Goal: Task Accomplishment & Management: Manage account settings

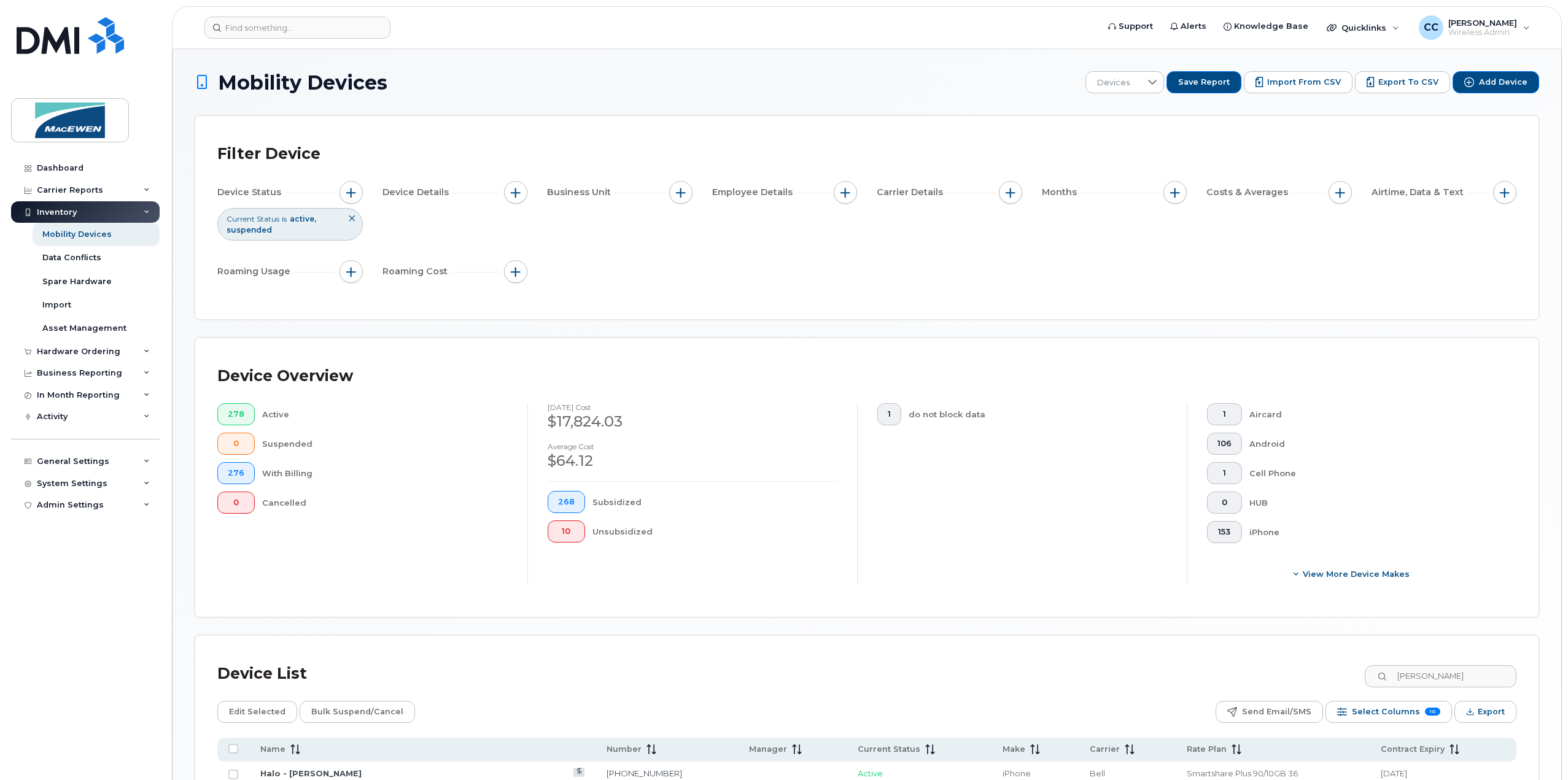
scroll to position [288, 0]
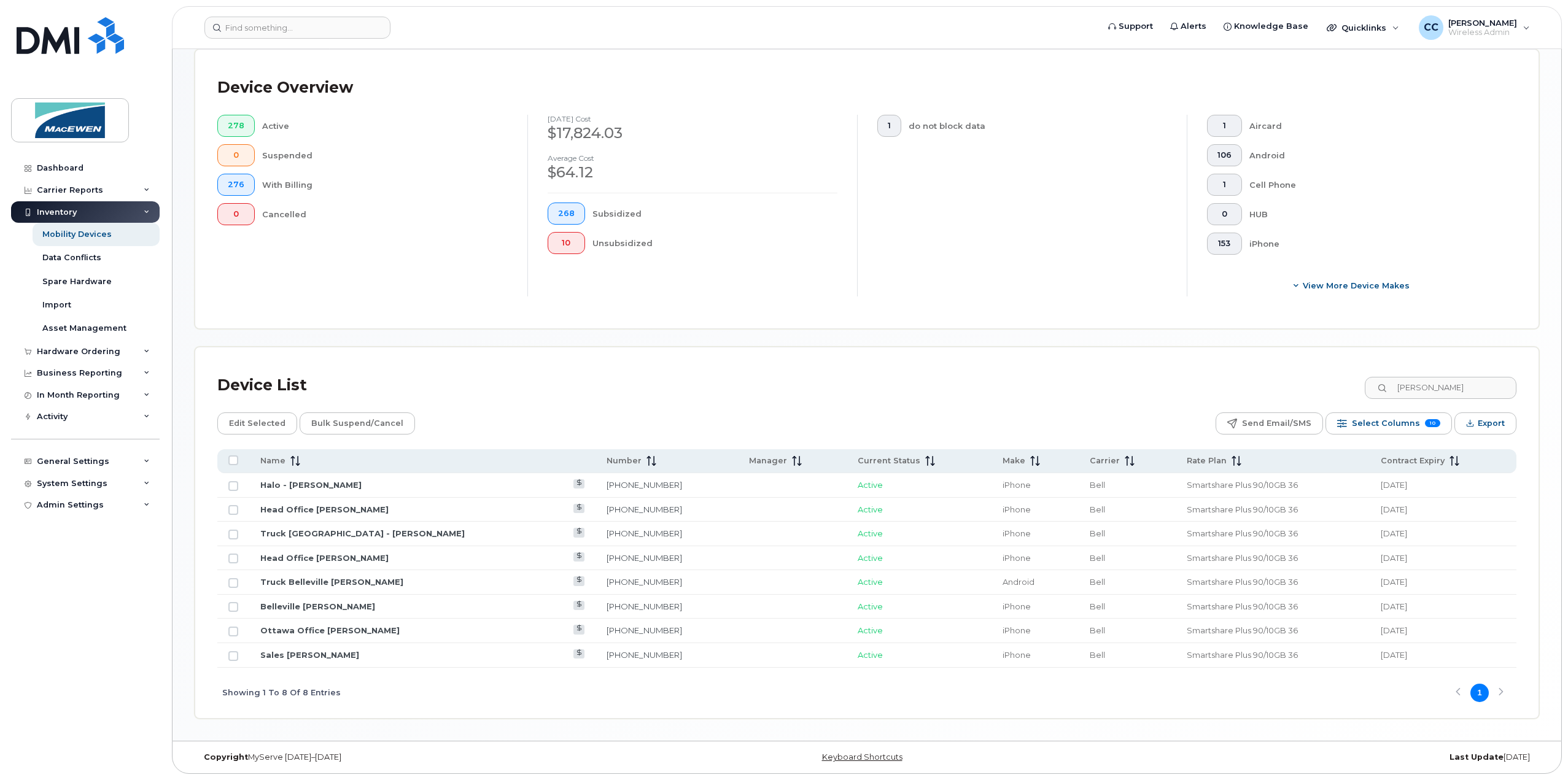
click at [1446, 394] on input "[PERSON_NAME]" at bounding box center [1440, 388] width 151 height 22
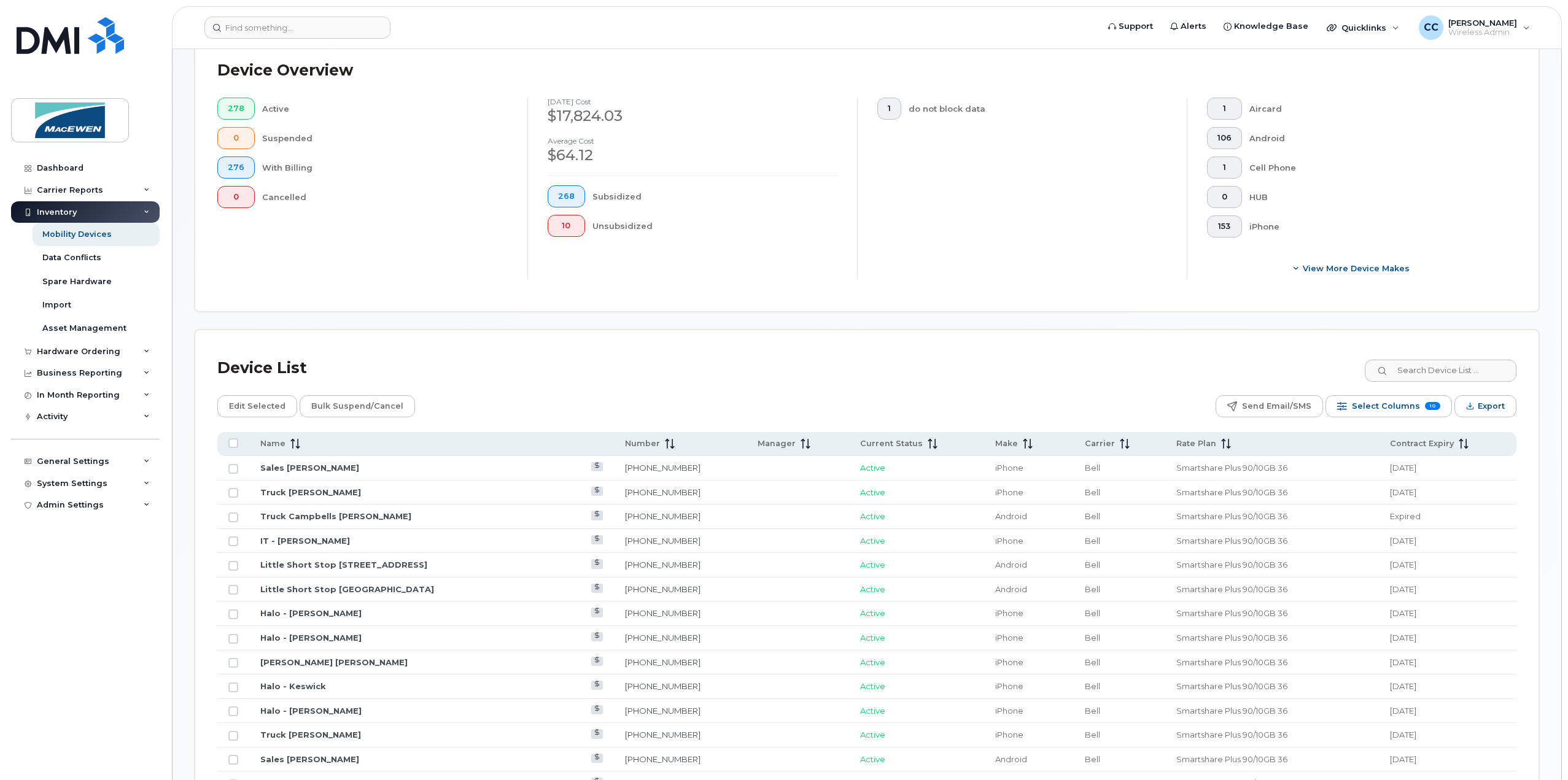
scroll to position [306, 0]
click at [1427, 369] on input at bounding box center [1440, 369] width 153 height 22
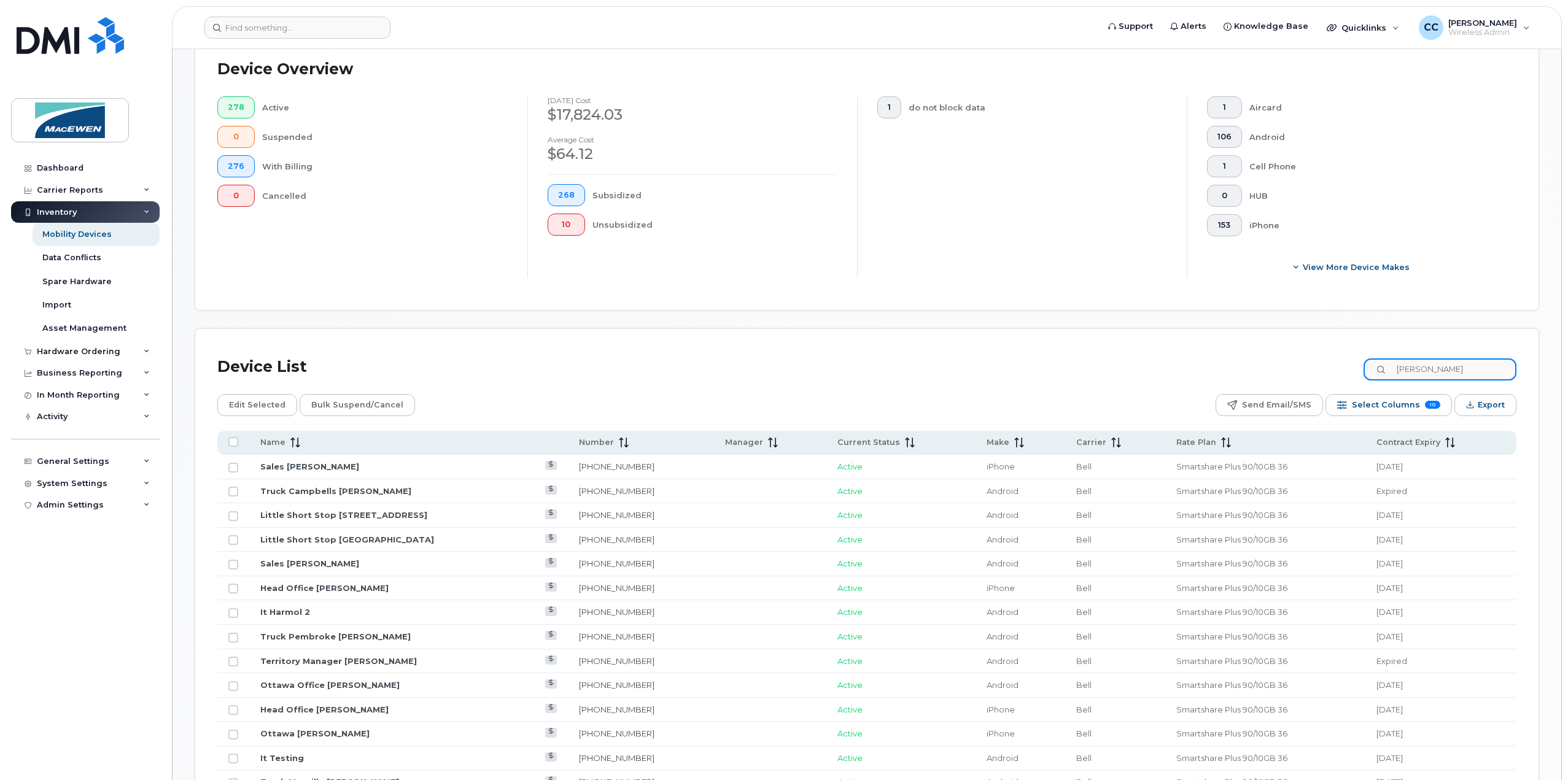
type input "andrew"
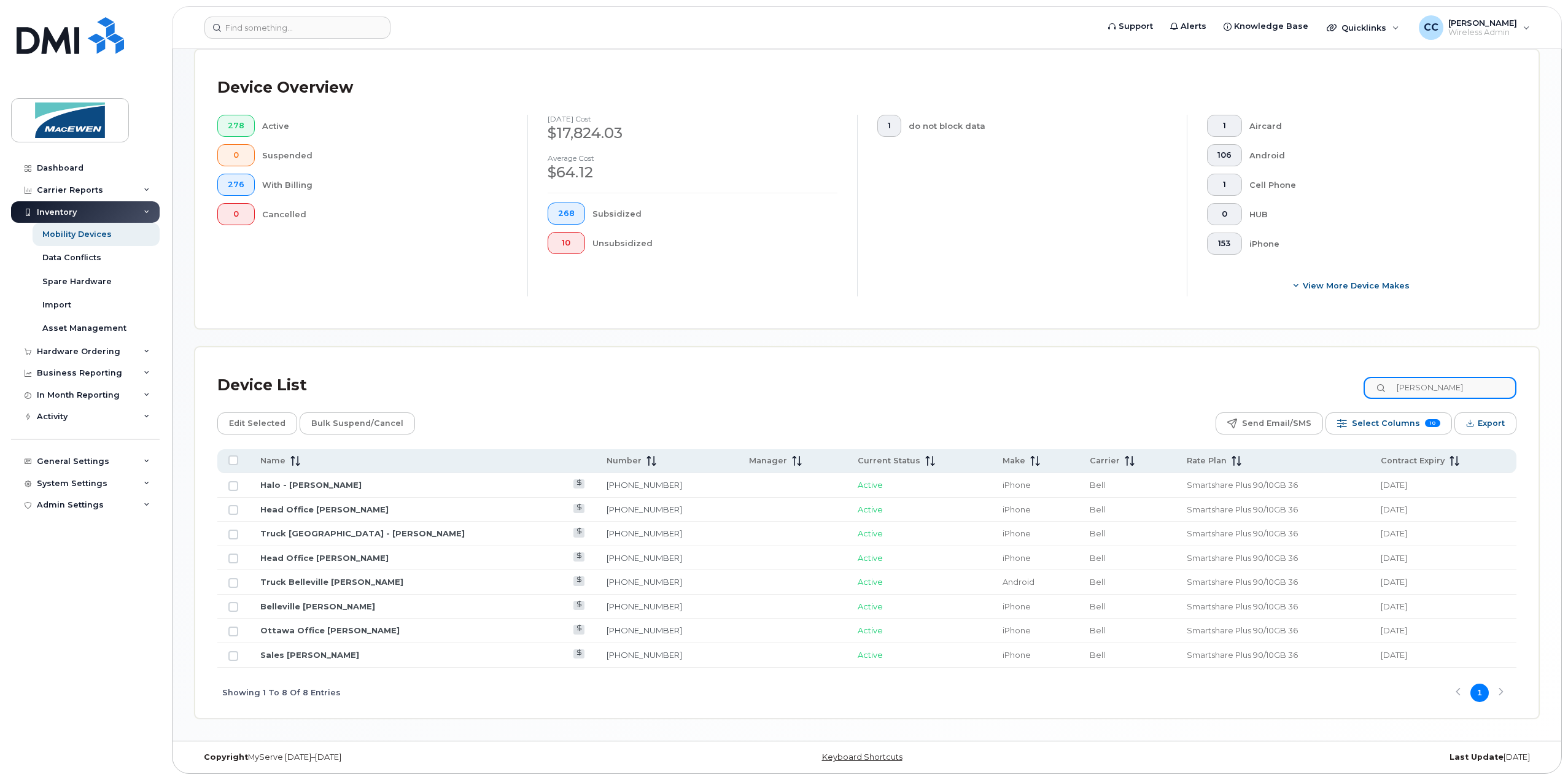
scroll to position [288, 0]
drag, startPoint x: 599, startPoint y: 537, endPoint x: 538, endPoint y: 539, distance: 61.0
click at [596, 539] on td "613-697-5418" at bounding box center [666, 533] width 142 height 24
copy link "613-697-5418"
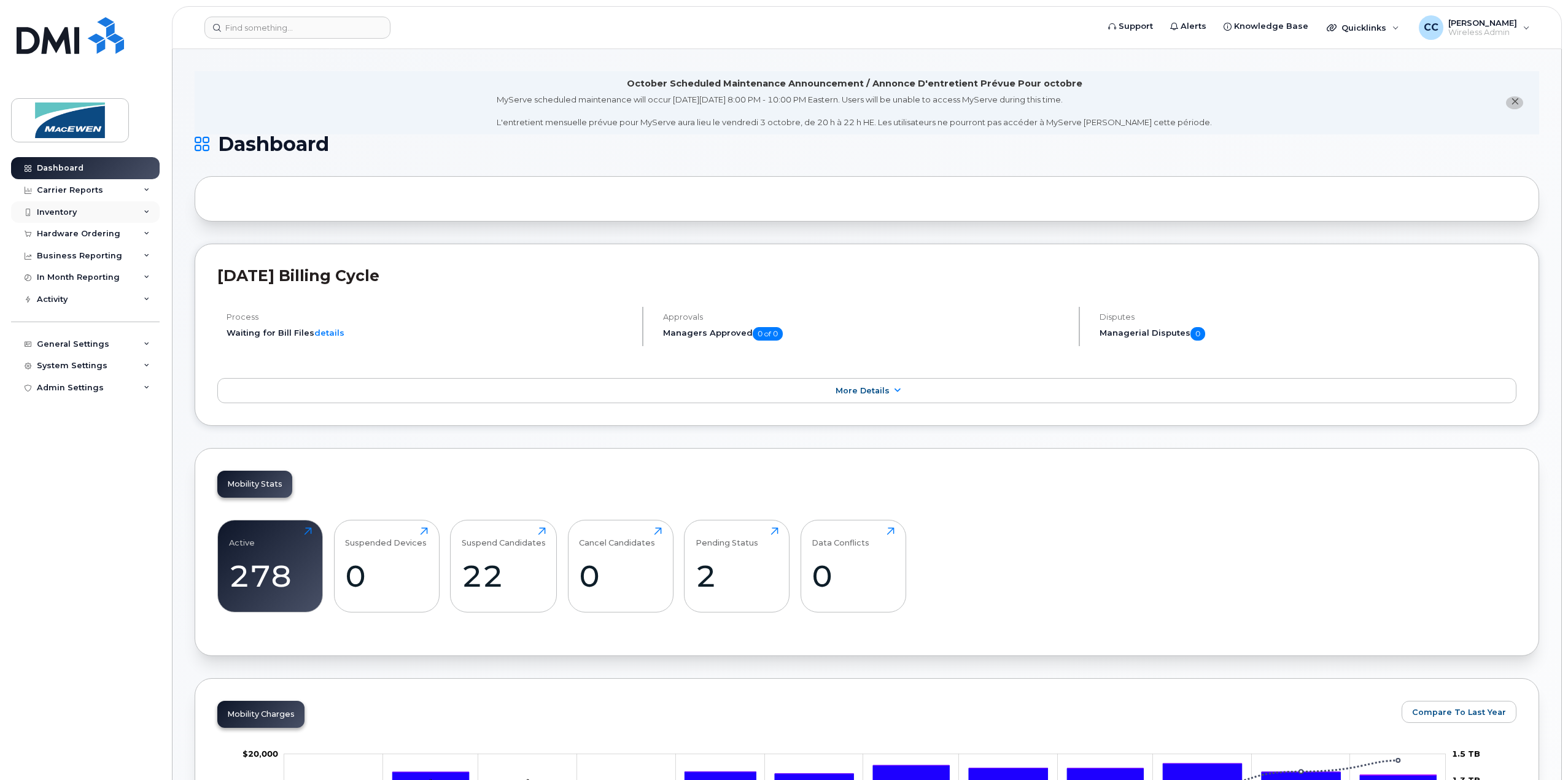
click at [70, 210] on div "Inventory" at bounding box center [56, 212] width 40 height 10
click at [70, 231] on div "Mobility Devices" at bounding box center [77, 234] width 69 height 11
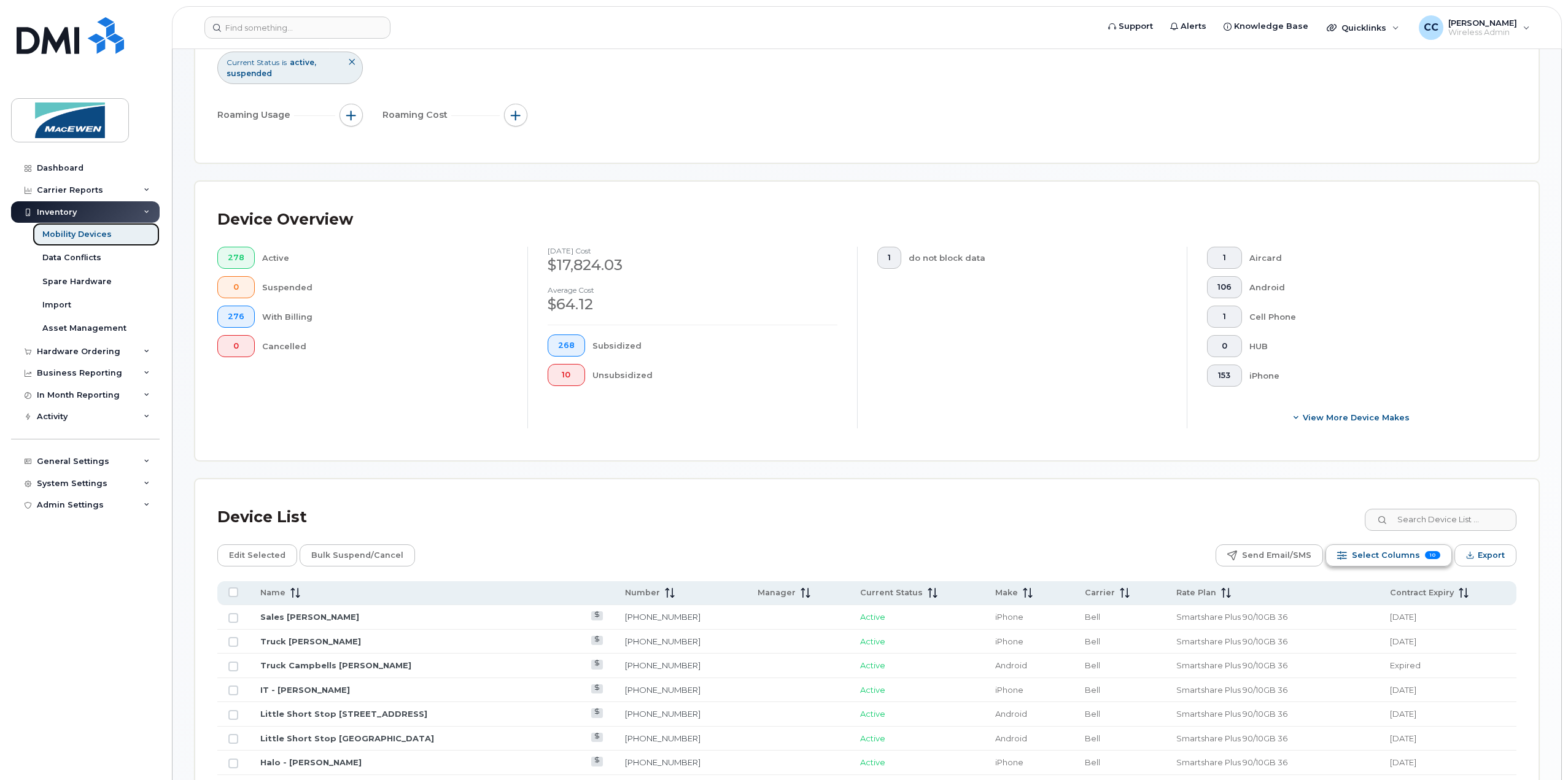
scroll to position [184, 0]
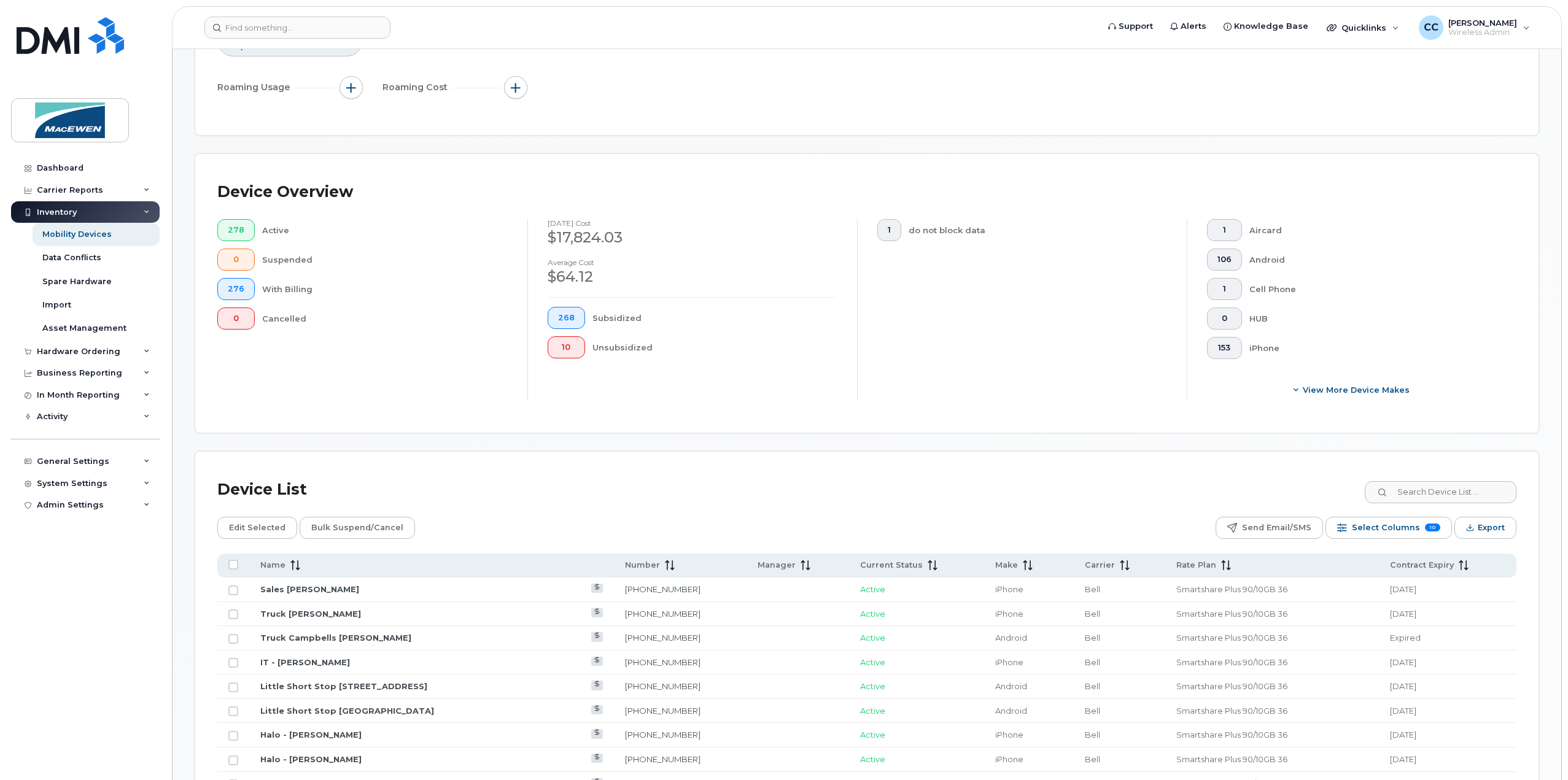
click at [1428, 477] on div "Device List" at bounding box center [867, 489] width 1299 height 32
click at [1428, 483] on input at bounding box center [1440, 492] width 153 height 22
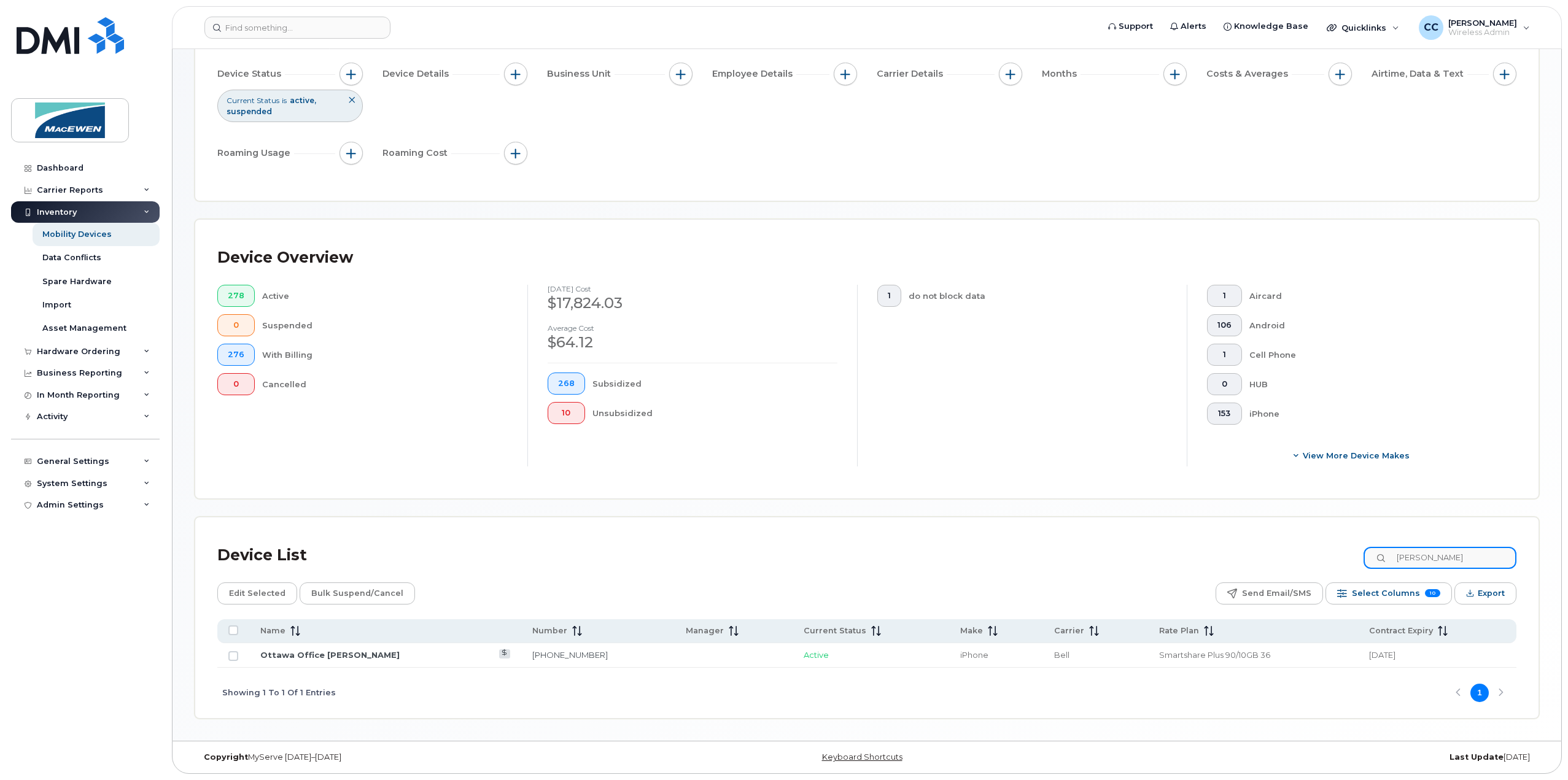
scroll to position [119, 0]
type input "b"
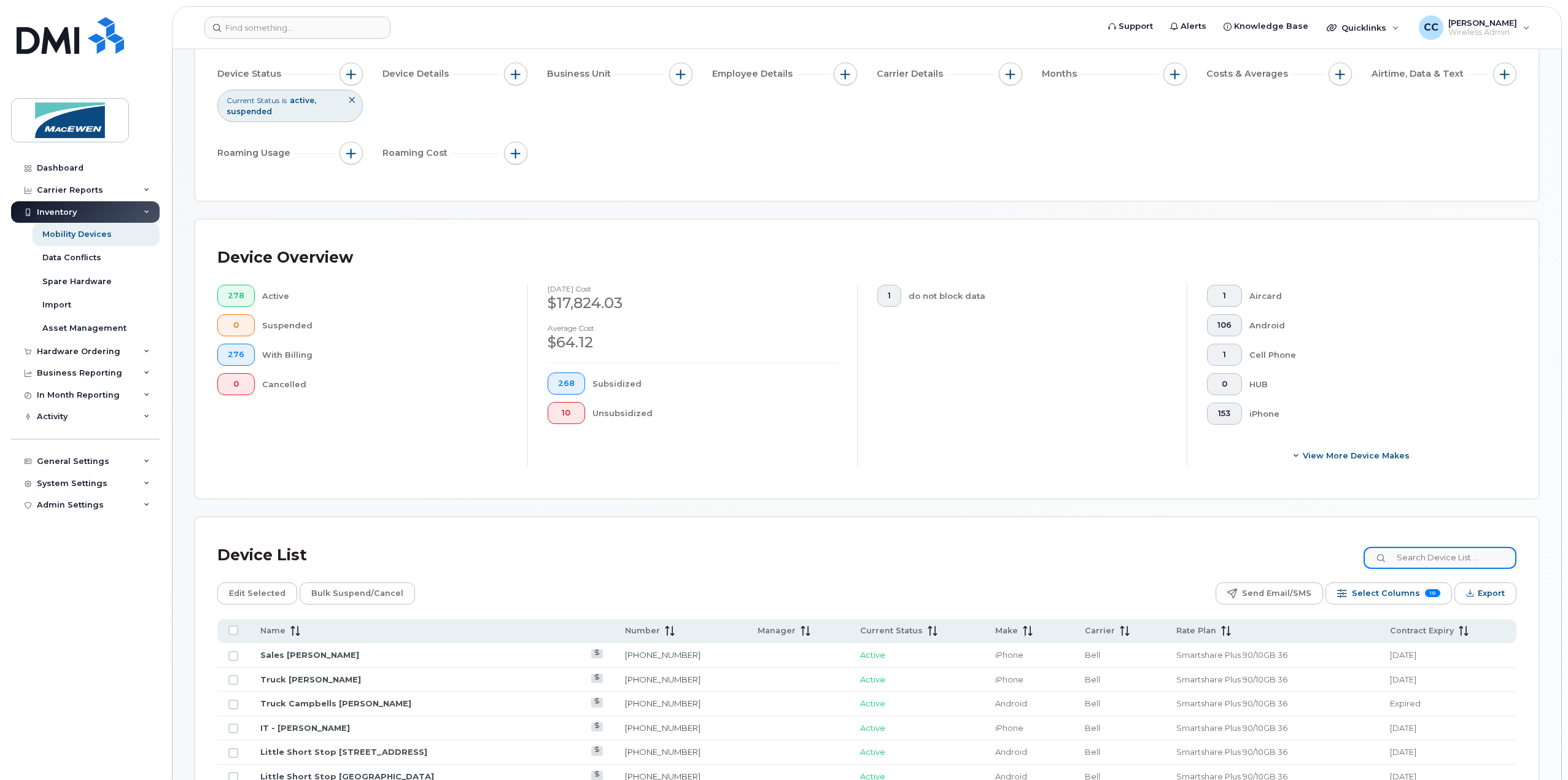
scroll to position [184, 0]
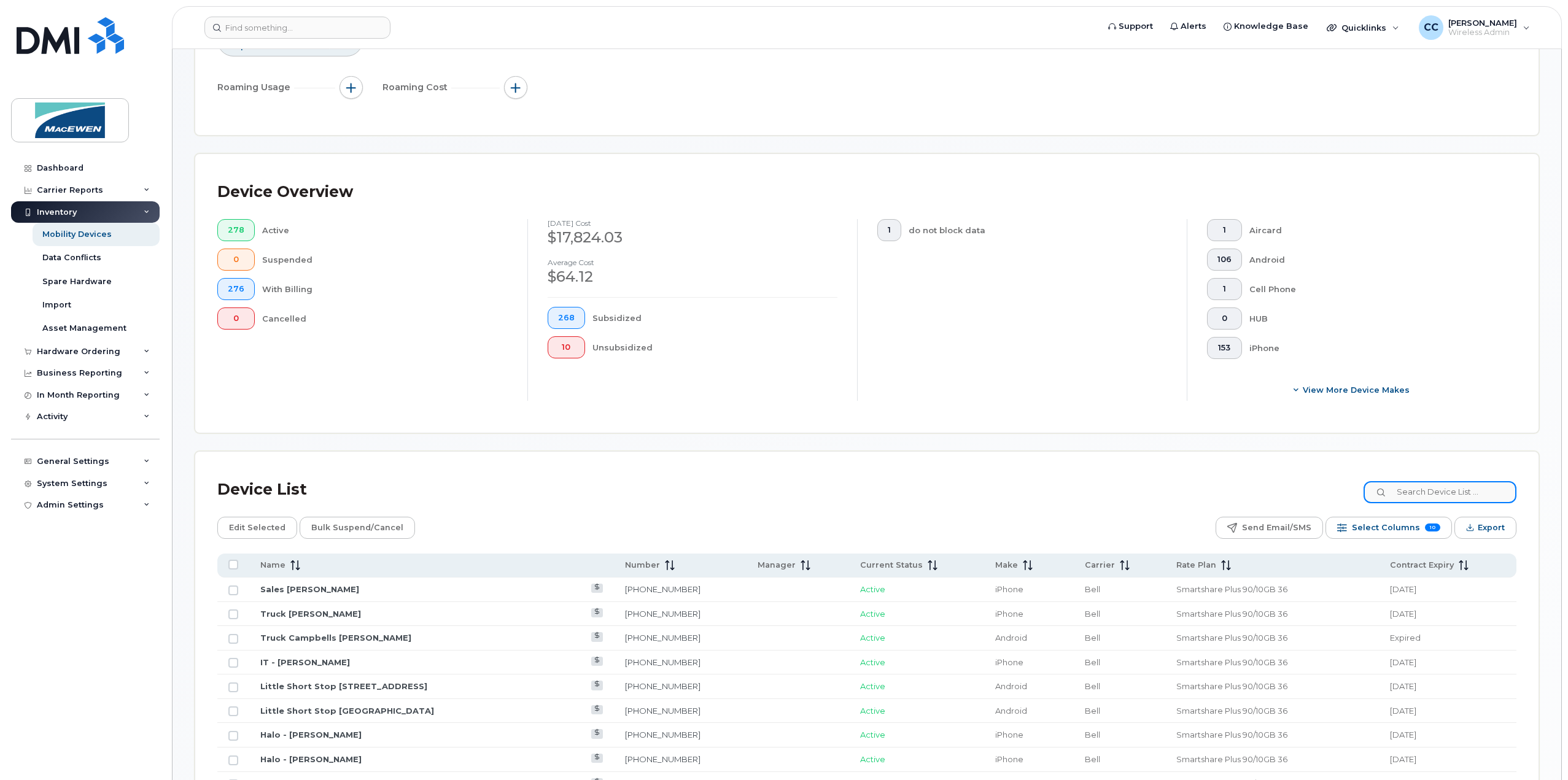
click at [1417, 489] on input at bounding box center [1440, 492] width 153 height 22
paste input "6136975418"
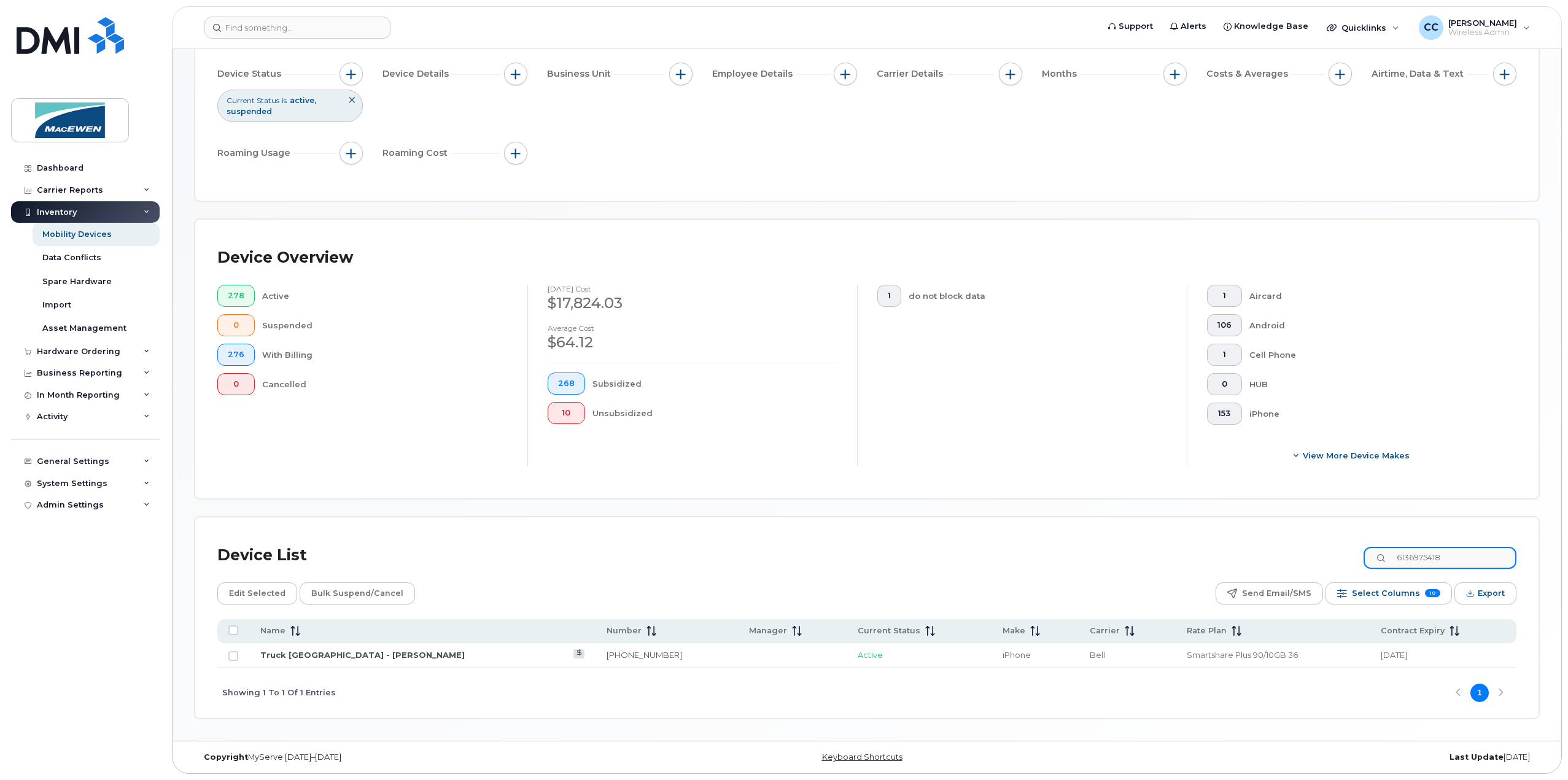
click at [1472, 557] on input "6136975418" at bounding box center [1440, 558] width 153 height 22
drag, startPoint x: 1466, startPoint y: 557, endPoint x: 1354, endPoint y: 555, distance: 112.0
click at [1354, 555] on div "Device List 6136975418" at bounding box center [867, 555] width 1299 height 32
paste input "473265907"
type input "6473265907"
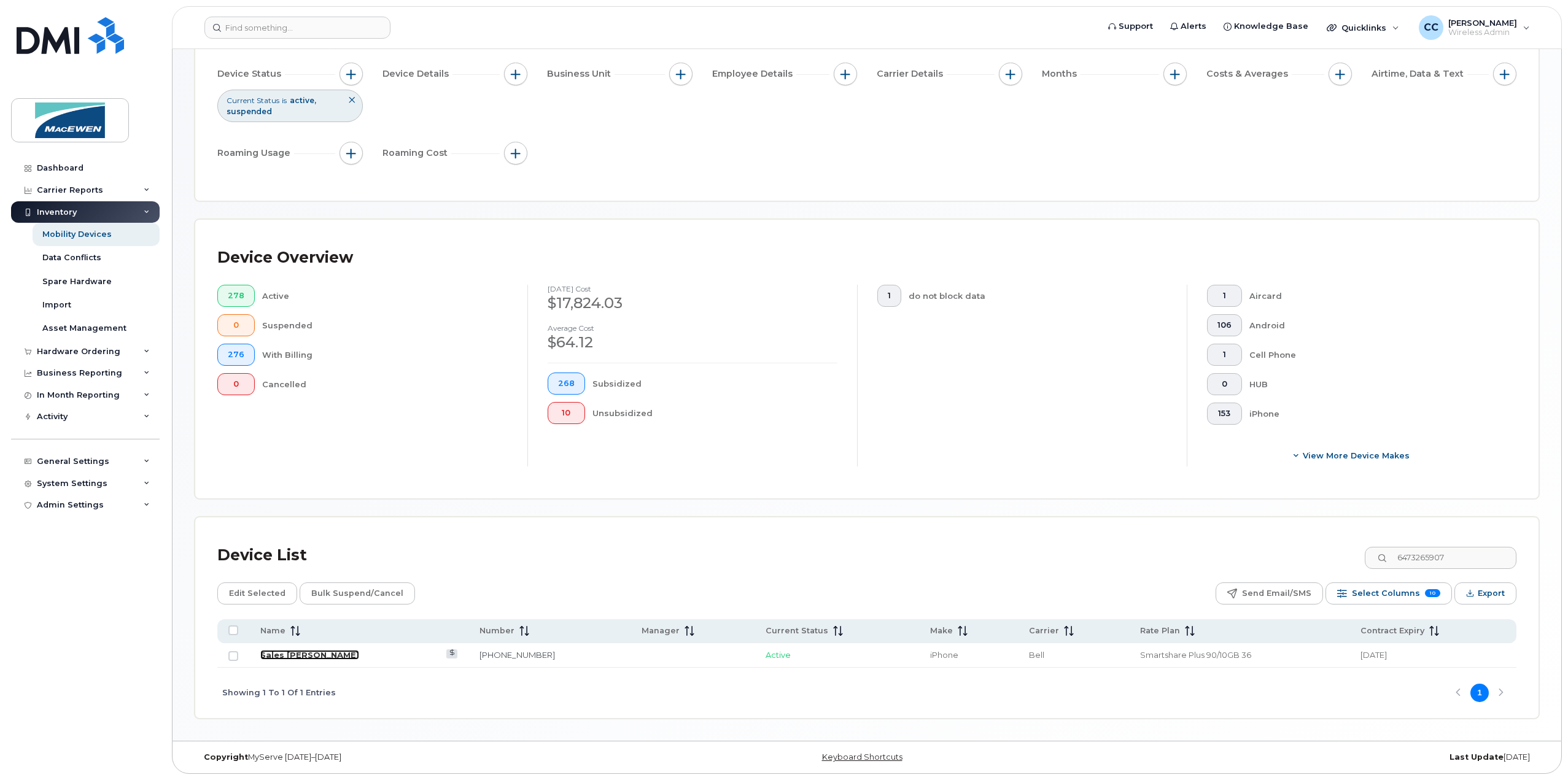
click at [331, 652] on link "Sales Andrew Metcalf" at bounding box center [309, 654] width 99 height 10
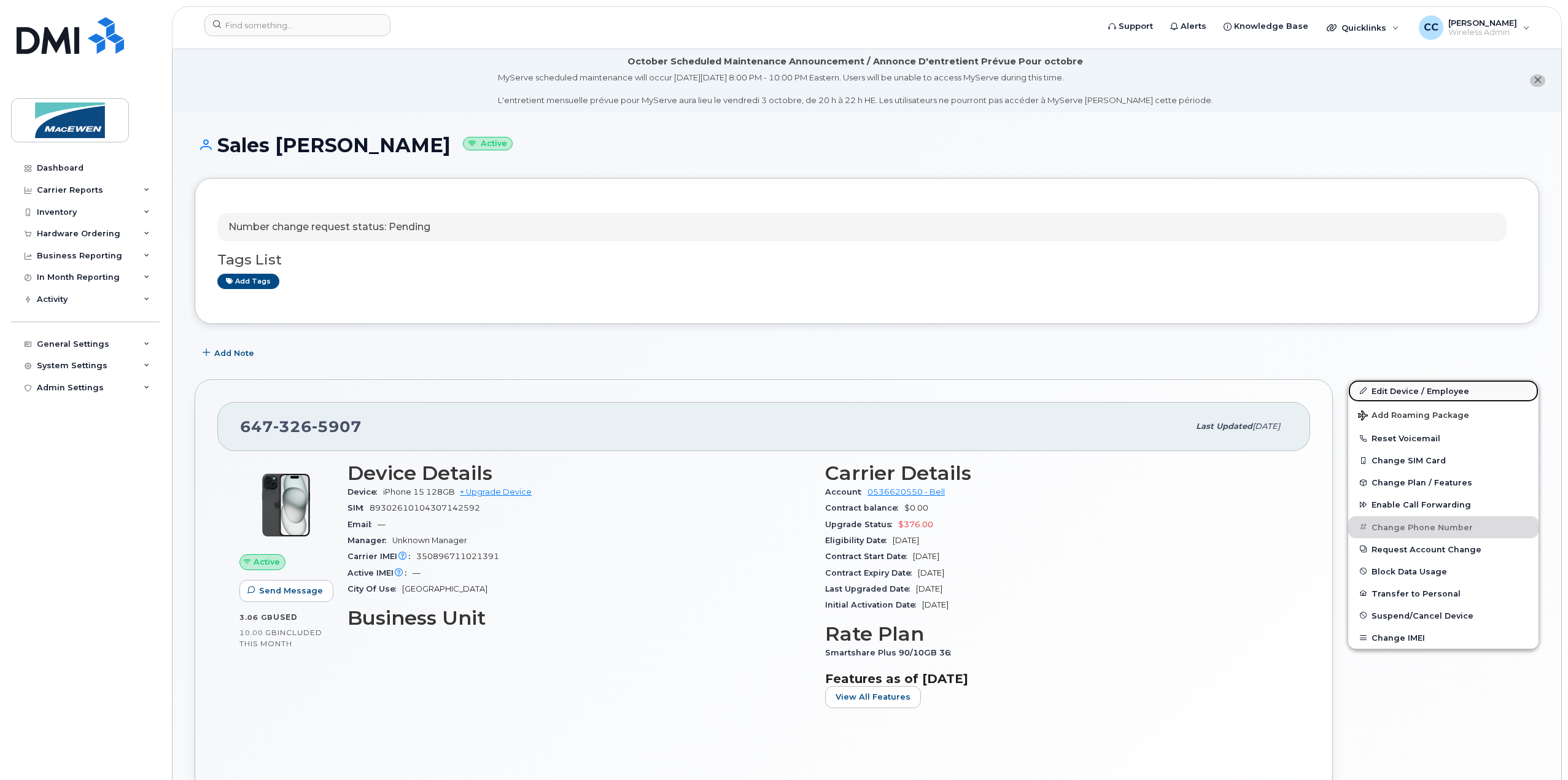
click at [1413, 392] on link "Edit Device / Employee" at bounding box center [1444, 391] width 190 height 22
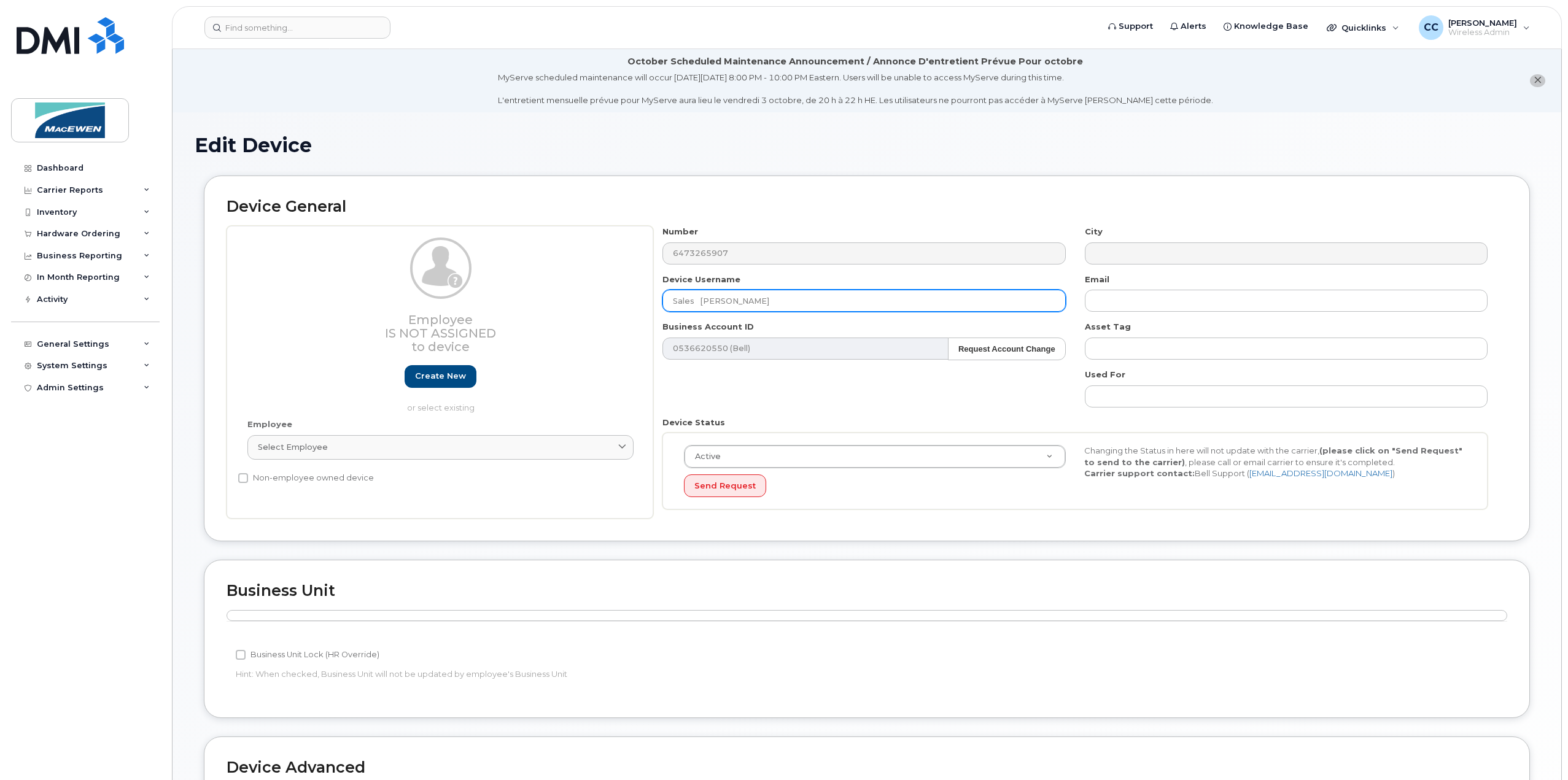
drag, startPoint x: 775, startPoint y: 297, endPoint x: 699, endPoint y: 297, distance: 76.0
click at [699, 297] on input "Sales [PERSON_NAME]" at bounding box center [864, 301] width 403 height 22
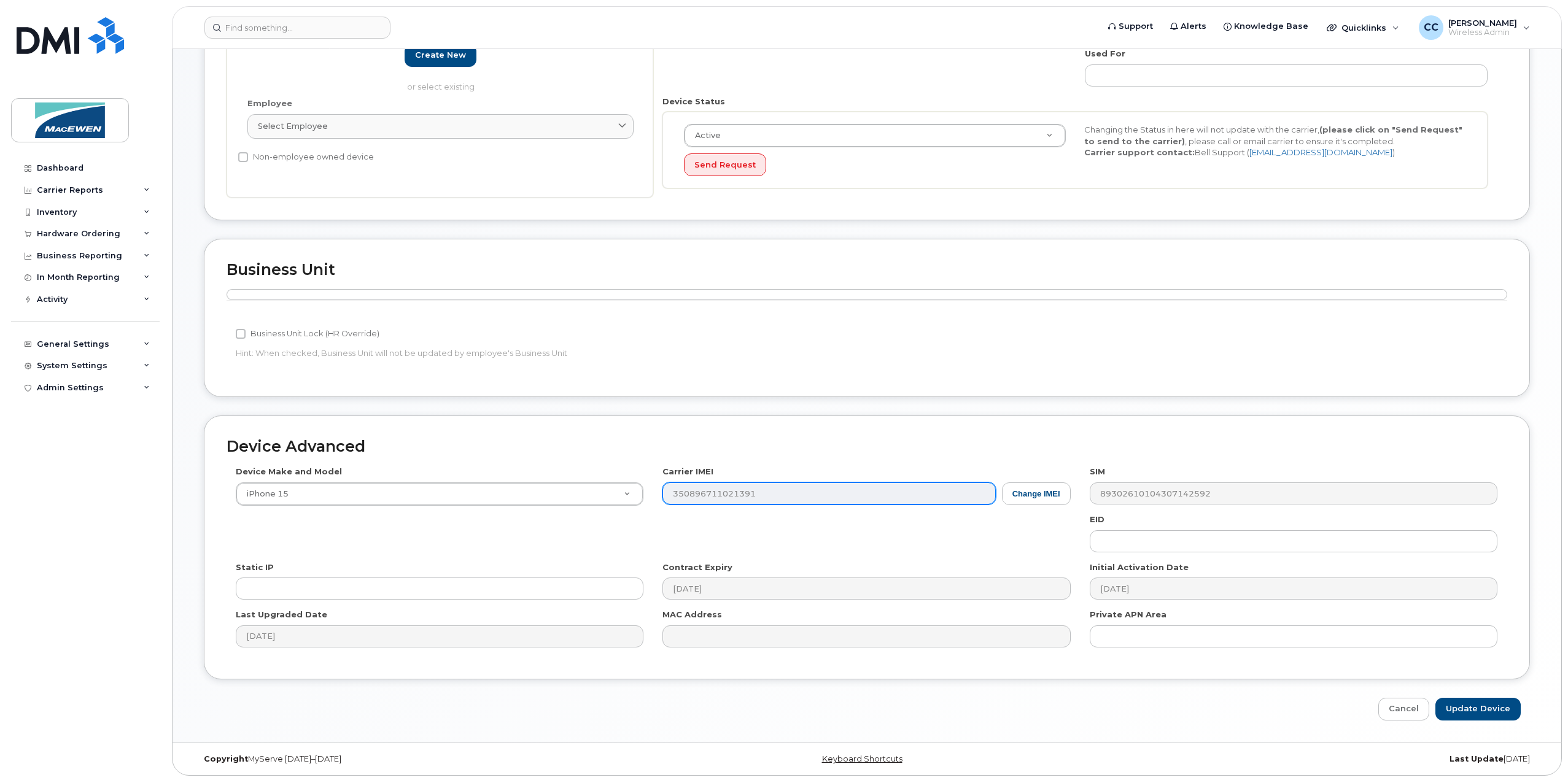
scroll to position [323, 0]
type input "Sales - Temp Account"
click at [1466, 704] on input "Update Device" at bounding box center [1478, 707] width 85 height 23
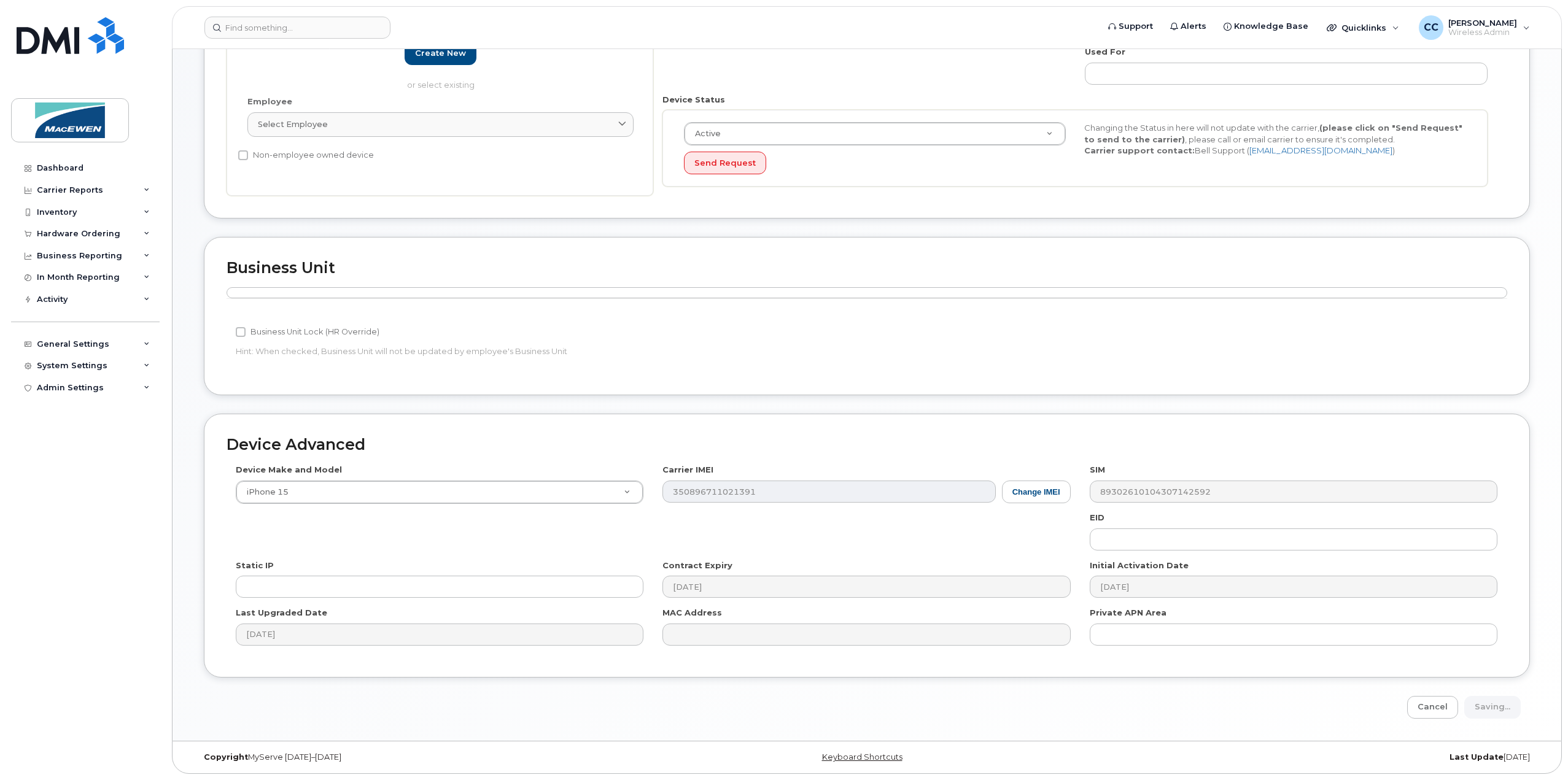
type input "Saving..."
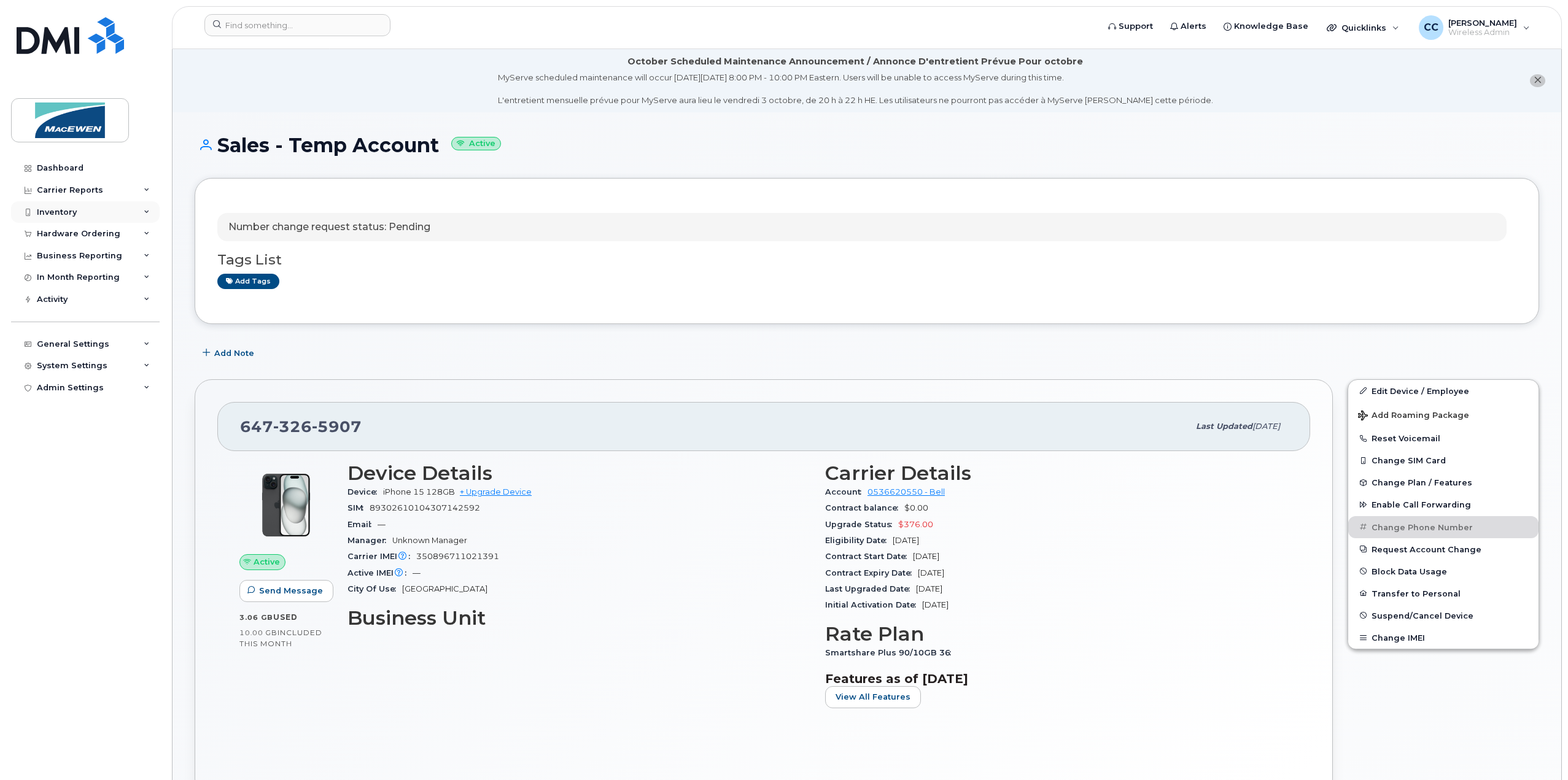
click at [58, 212] on div "Inventory" at bounding box center [56, 212] width 40 height 10
click at [54, 229] on div "Mobility Devices" at bounding box center [77, 234] width 69 height 11
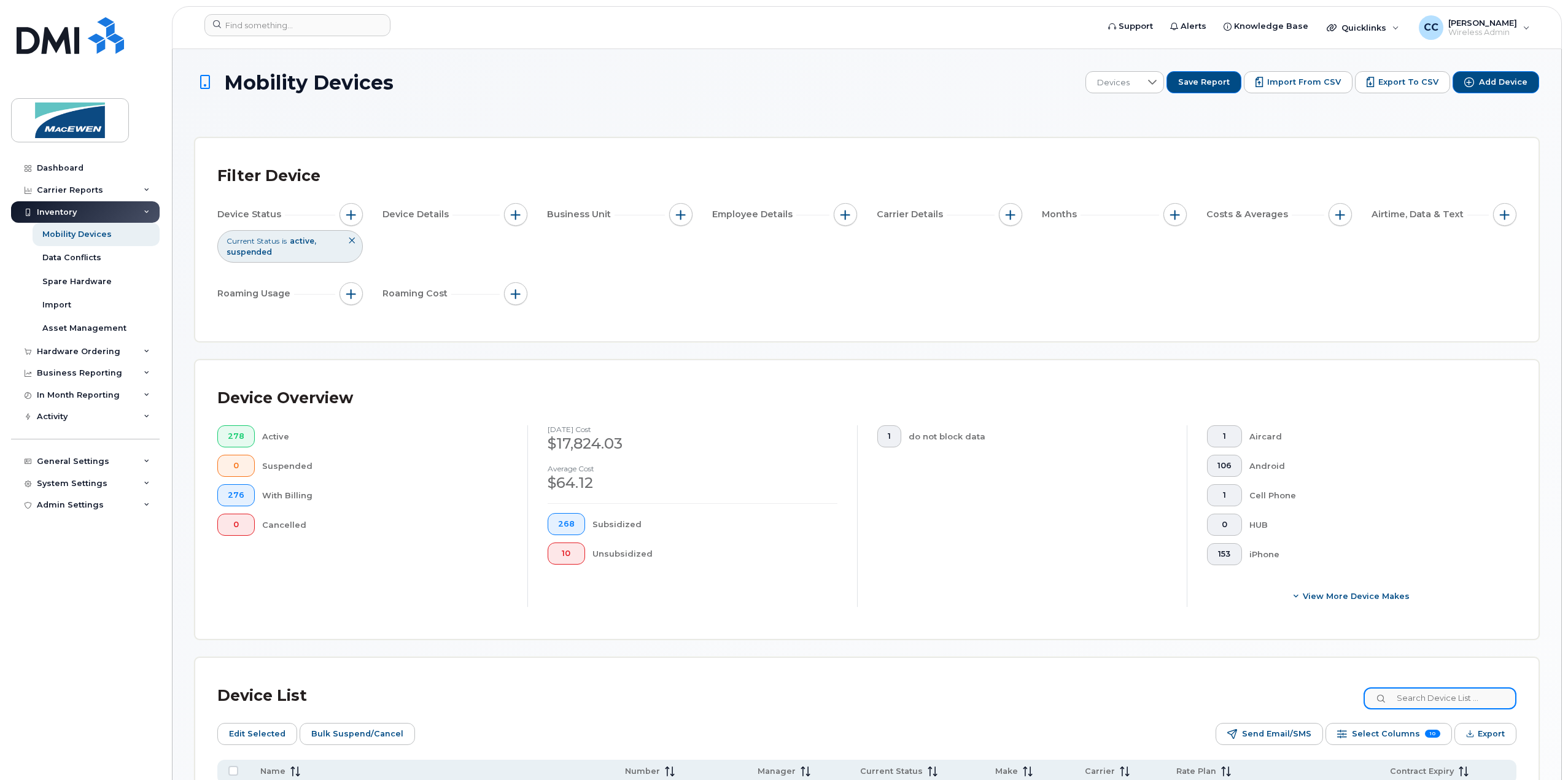
click at [1419, 690] on input at bounding box center [1440, 698] width 153 height 22
paste input "6136975418"
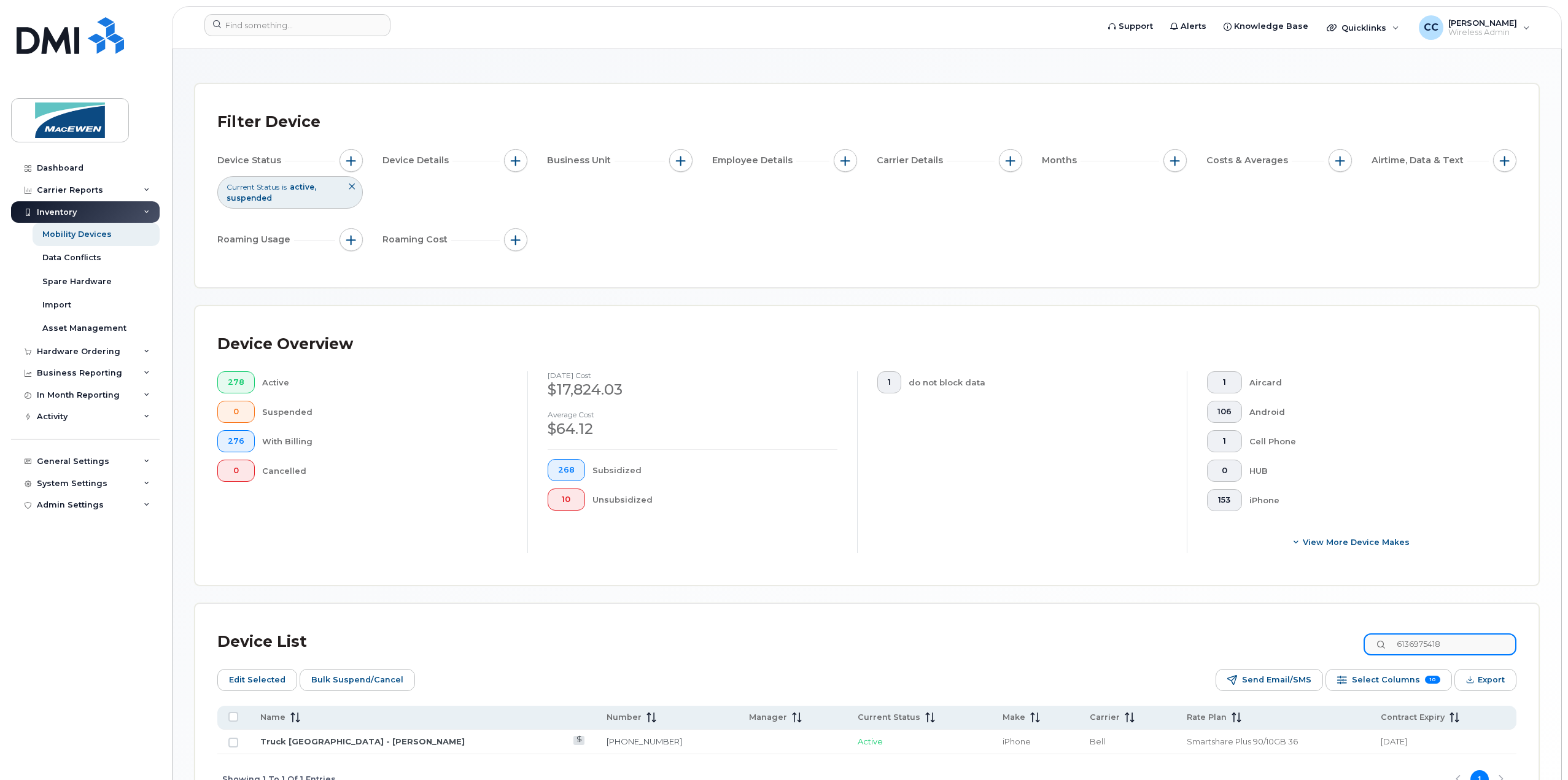
scroll to position [141, 0]
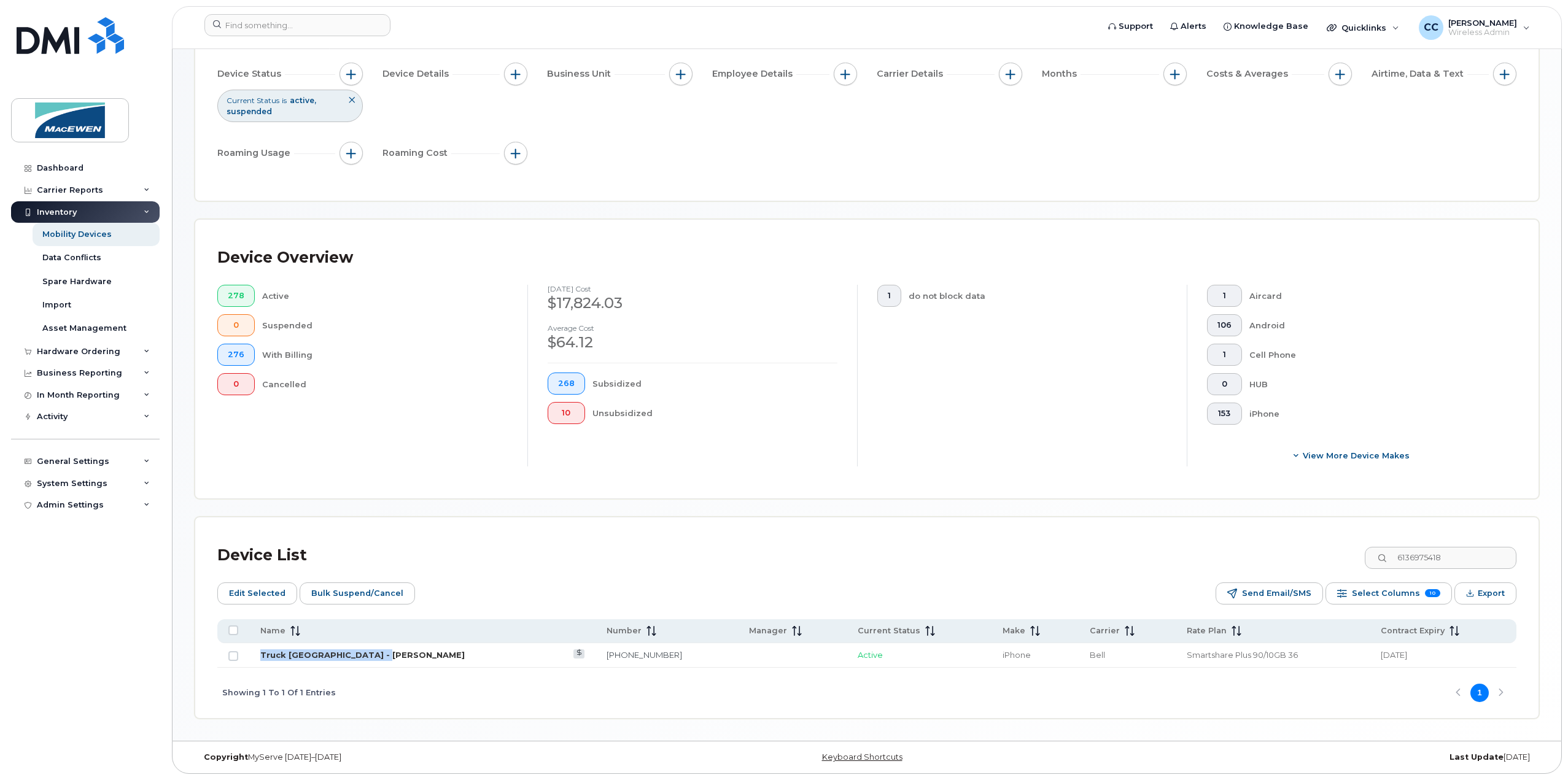
drag, startPoint x: 377, startPoint y: 656, endPoint x: 261, endPoint y: 659, distance: 116.0
click at [261, 659] on td "Truck [GEOGRAPHIC_DATA] - [PERSON_NAME]" at bounding box center [422, 655] width 346 height 24
copy link "Truck [GEOGRAPHIC_DATA] - [PERSON_NAME]"
click at [491, 691] on div "Showing 1 To 1 Of 1 Entries 1" at bounding box center [867, 693] width 1299 height 51
click at [1453, 552] on input "6136975418" at bounding box center [1440, 558] width 153 height 22
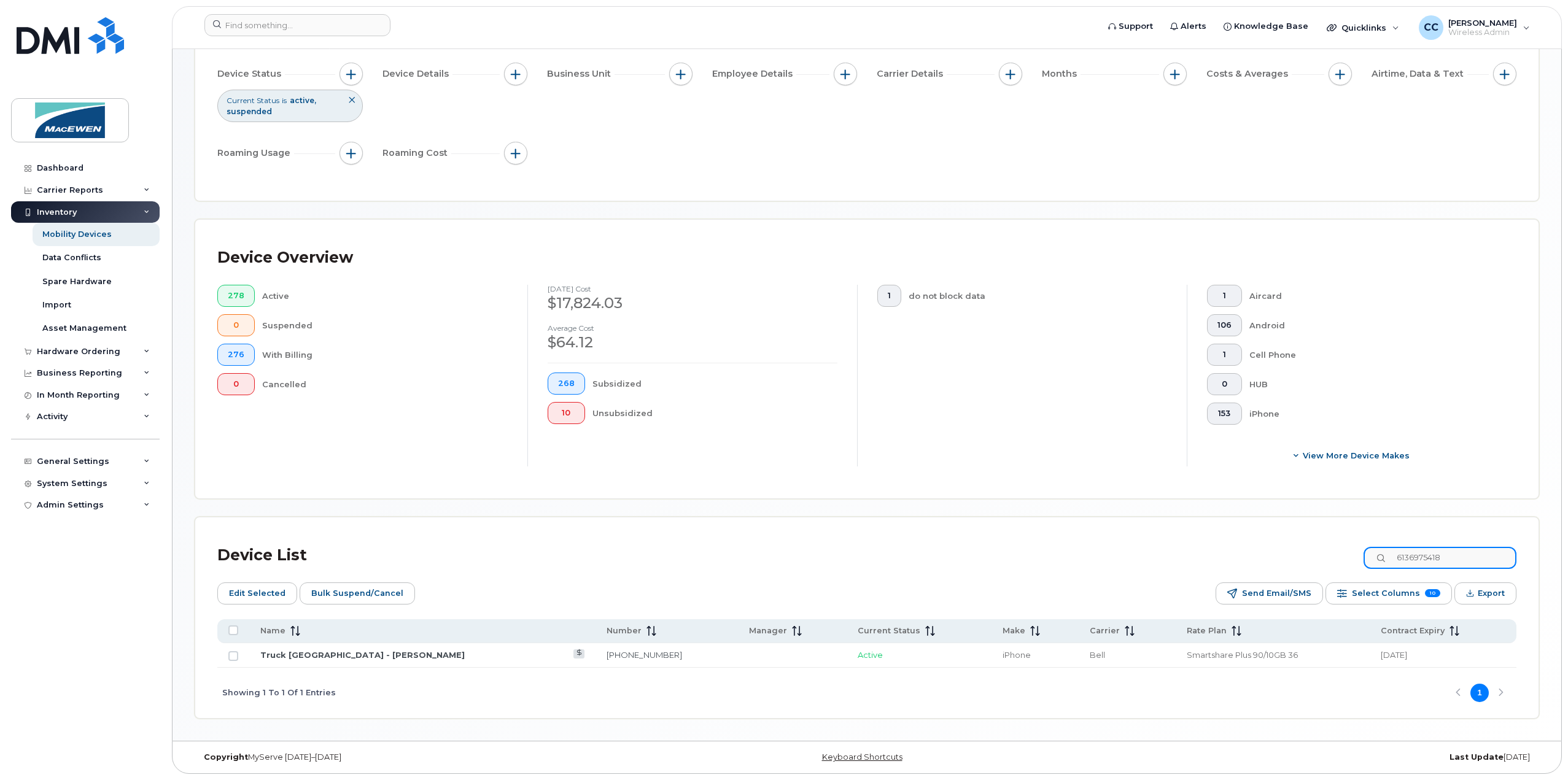
drag, startPoint x: 1464, startPoint y: 552, endPoint x: 1371, endPoint y: 546, distance: 93.2
click at [1371, 546] on div "Device List 6136975418" at bounding box center [867, 555] width 1299 height 32
paste input "473265907"
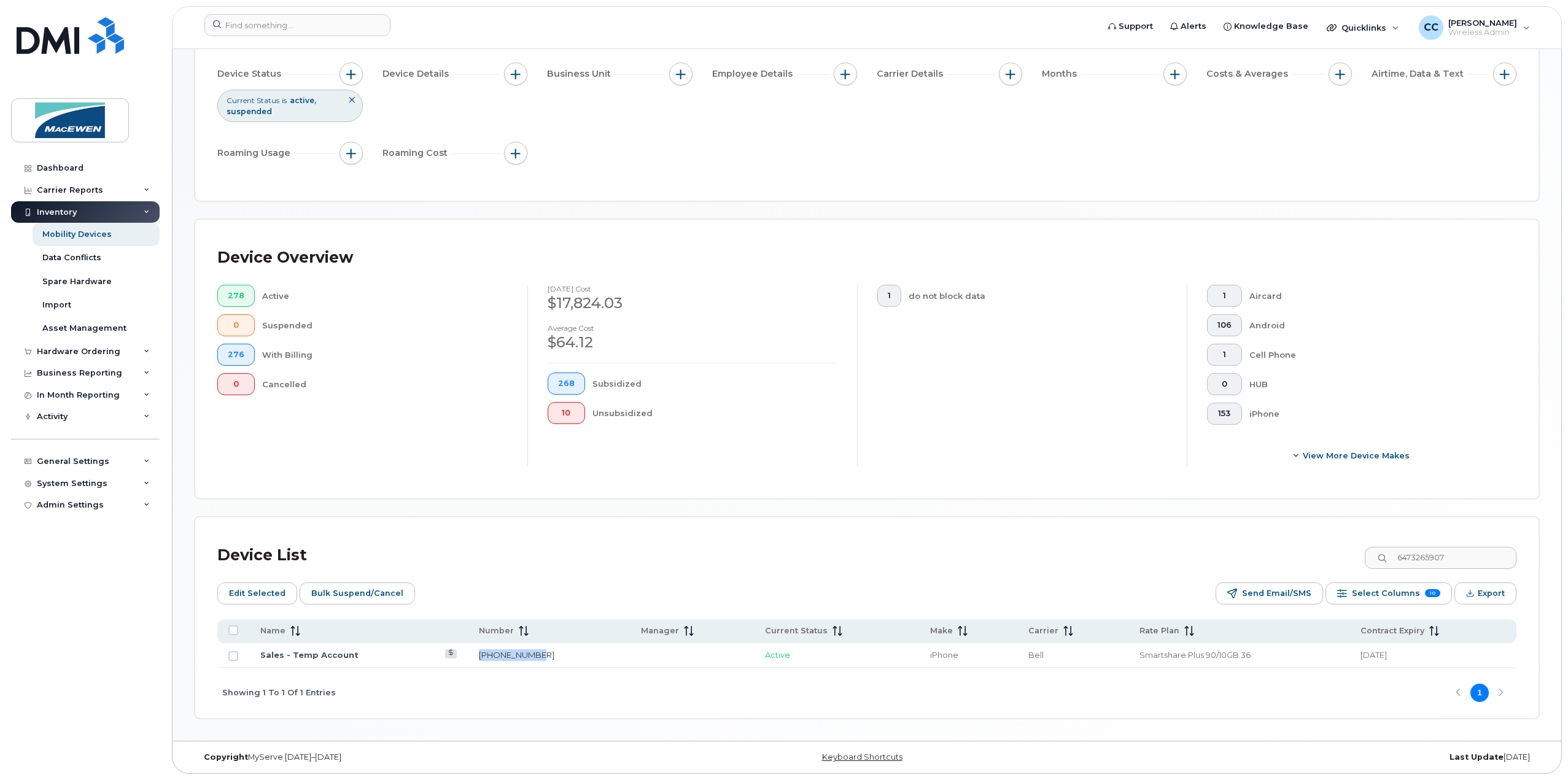
drag, startPoint x: 544, startPoint y: 658, endPoint x: 478, endPoint y: 659, distance: 66.0
click at [478, 659] on td "647-326-5907" at bounding box center [548, 655] width 162 height 24
copy link "647-326-5907"
click at [1468, 560] on input "6473265907" at bounding box center [1440, 558] width 153 height 22
drag, startPoint x: 1468, startPoint y: 560, endPoint x: 1338, endPoint y: 559, distance: 130.0
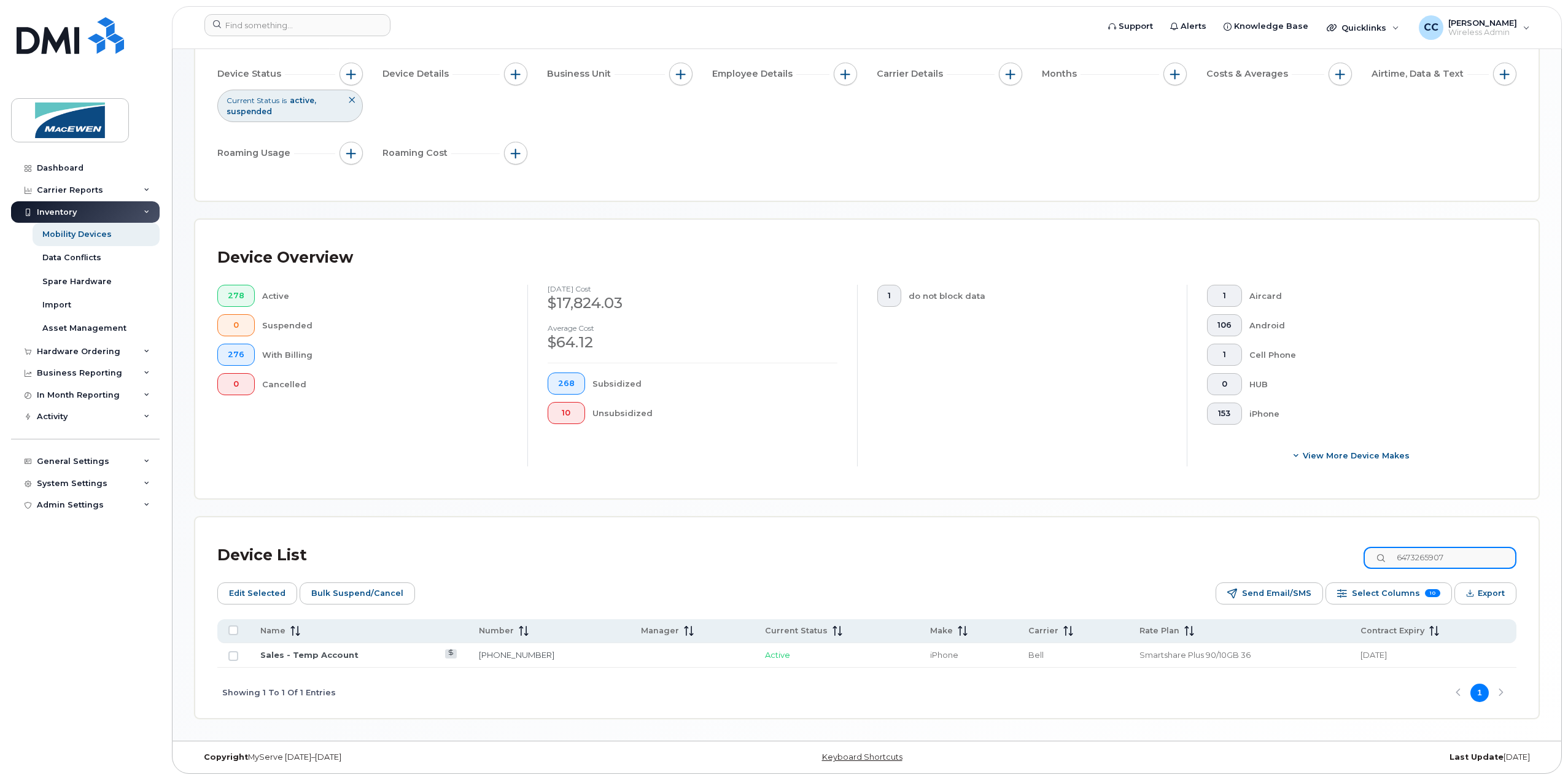
click at [1338, 559] on div "Device List 6473265907" at bounding box center [867, 555] width 1299 height 32
type input "7118"
click at [341, 652] on link "Truck [PERSON_NAME]" at bounding box center [311, 654] width 101 height 10
